Goal: Information Seeking & Learning: Learn about a topic

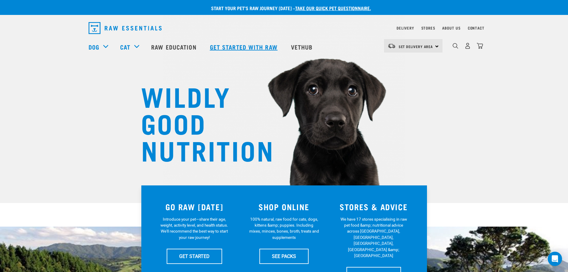
click at [246, 47] on link "Get started with Raw" at bounding box center [244, 47] width 81 height 24
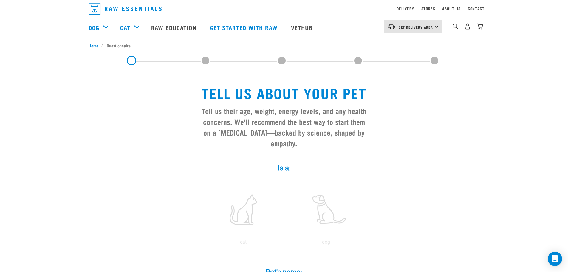
scroll to position [30, 0]
